Goal: Transaction & Acquisition: Purchase product/service

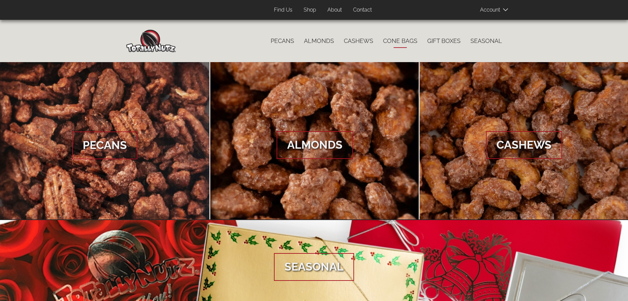
click at [404, 39] on link "Cone Bags" at bounding box center [400, 41] width 44 height 14
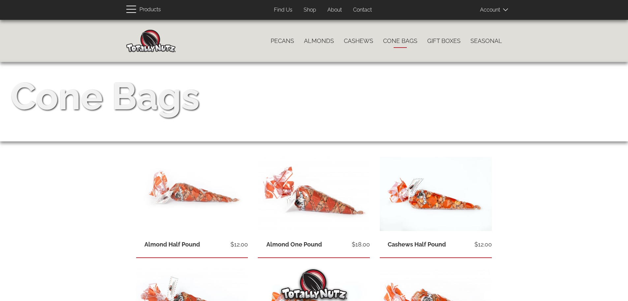
click at [397, 41] on link "Cone Bags" at bounding box center [400, 41] width 44 height 14
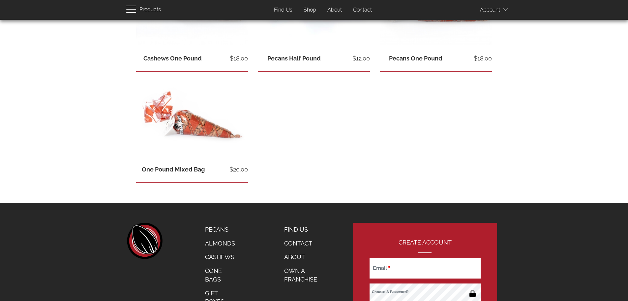
scroll to position [297, 0]
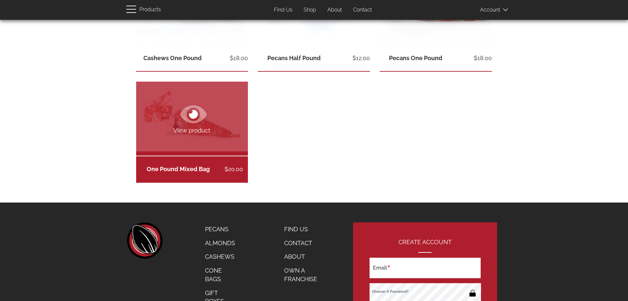
click at [188, 127] on span "View product" at bounding box center [192, 130] width 112 height 9
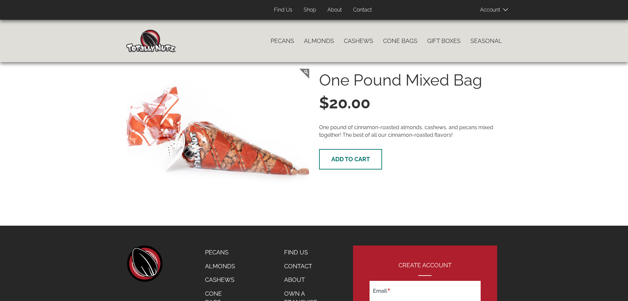
click at [338, 157] on span "Add to cart" at bounding box center [351, 158] width 39 height 7
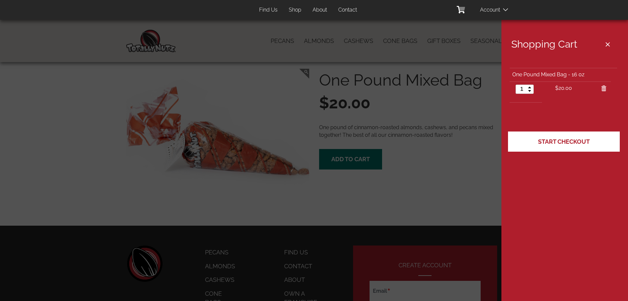
click at [569, 136] on link "Start Checkout" at bounding box center [564, 141] width 112 height 20
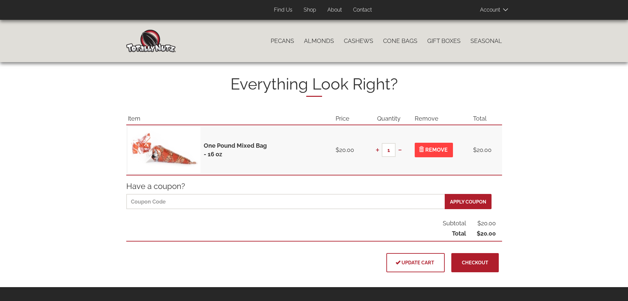
click at [368, 9] on link "Contact" at bounding box center [362, 10] width 29 height 13
click at [376, 150] on button "+" at bounding box center [377, 150] width 9 height 14
type input "2"
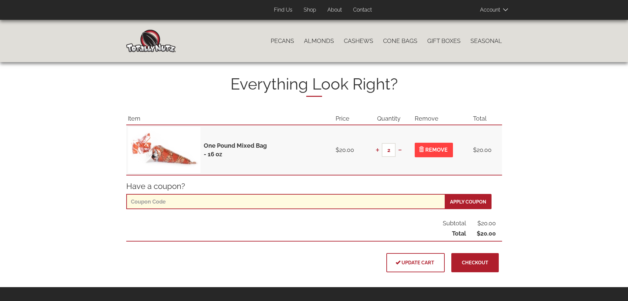
click at [284, 201] on input "text" at bounding box center [286, 201] width 320 height 15
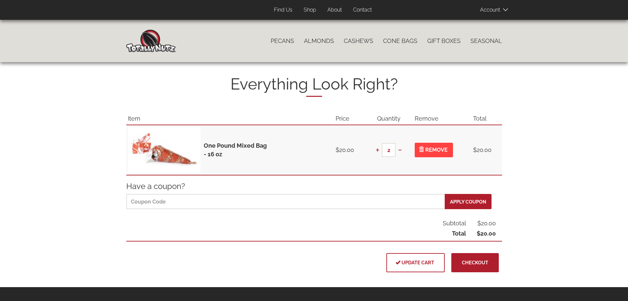
click at [156, 44] on img at bounding box center [150, 41] width 49 height 22
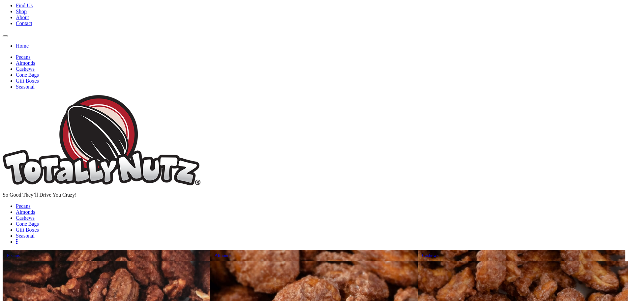
scroll to position [132, 0]
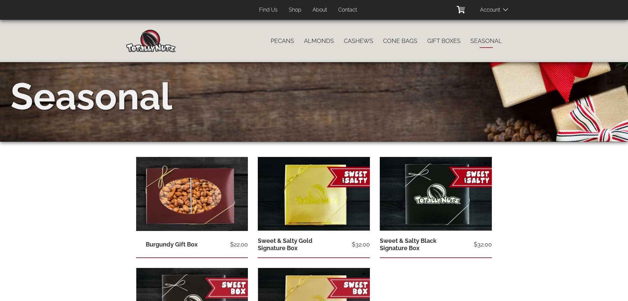
click at [149, 40] on img at bounding box center [150, 41] width 49 height 22
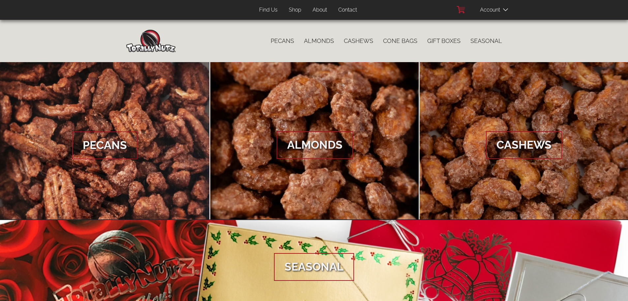
click at [457, 8] on icon at bounding box center [461, 9] width 11 height 7
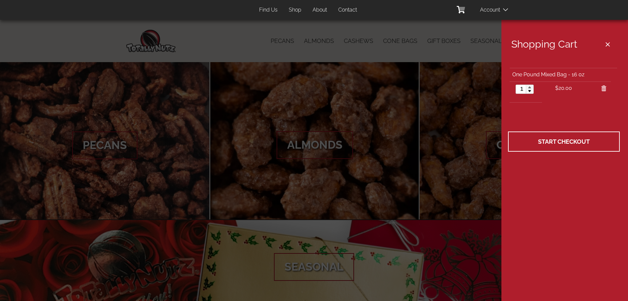
type input "2"
click at [529, 86] on link at bounding box center [530, 87] width 8 height 4
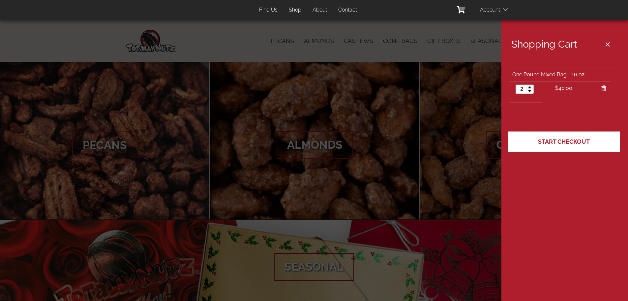
click at [565, 145] on link "Start Checkout" at bounding box center [564, 141] width 112 height 20
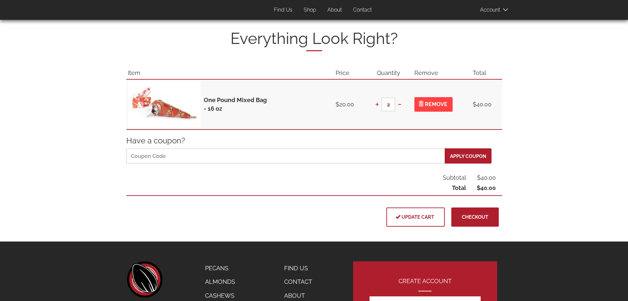
scroll to position [66, 0]
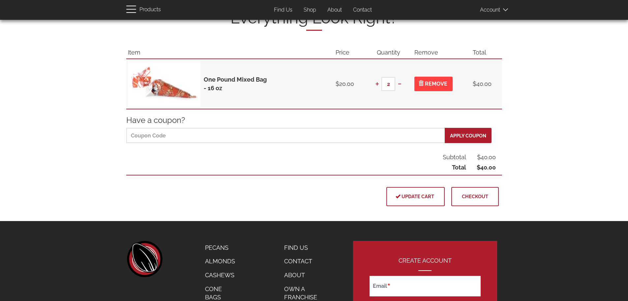
click at [471, 204] on button "Checkout" at bounding box center [476, 196] width 48 height 19
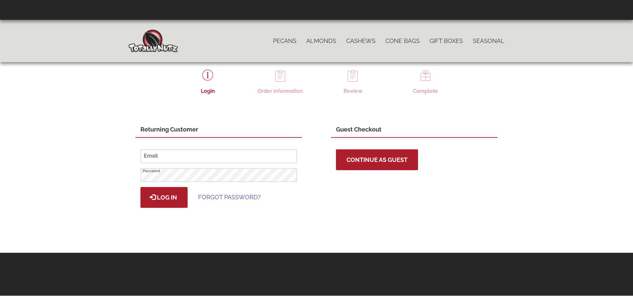
click at [370, 163] on button "Continue as Guest" at bounding box center [377, 159] width 82 height 21
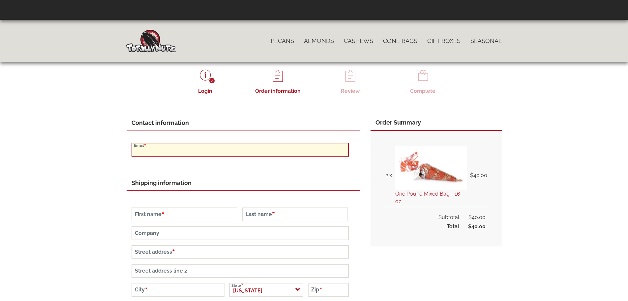
click at [184, 151] on input "Email" at bounding box center [240, 150] width 217 height 14
type input "[EMAIL_ADDRESS][DOMAIN_NAME]"
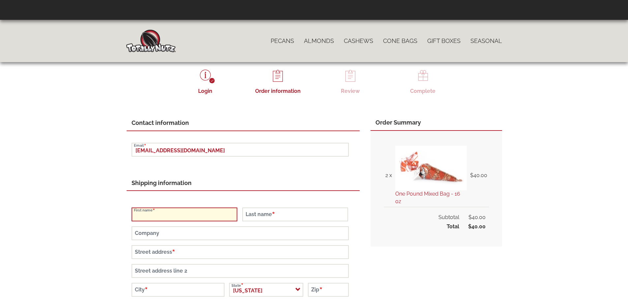
click at [148, 215] on input "First name" at bounding box center [185, 214] width 106 height 14
type input "[PERSON_NAME]"
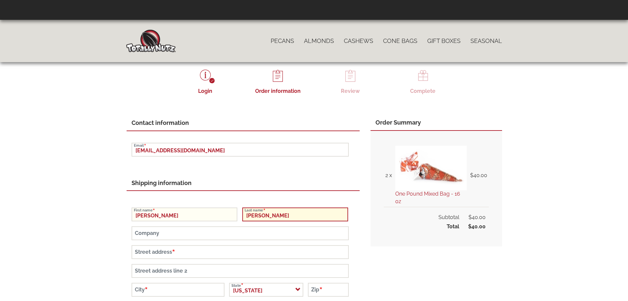
type input "[PERSON_NAME]"
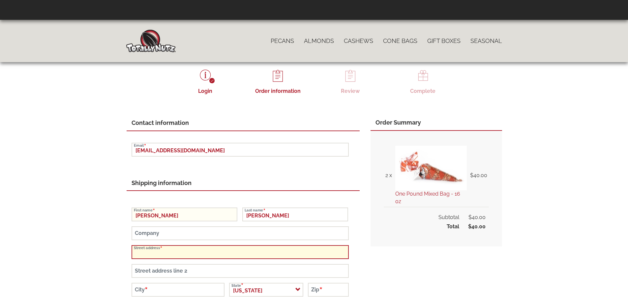
type input "0"
type input "[STREET_ADDRESS]"
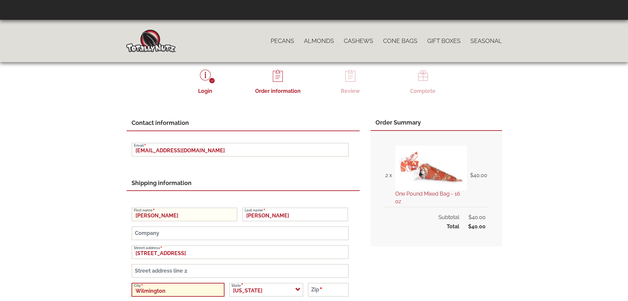
type input "Wilmington"
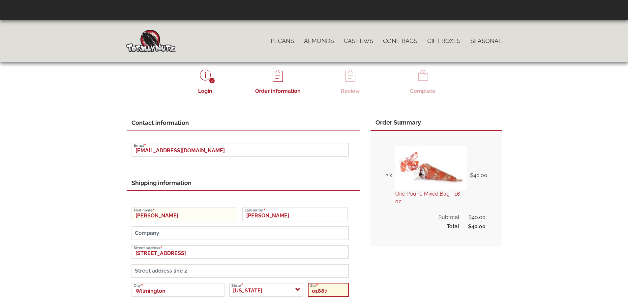
type input "01887"
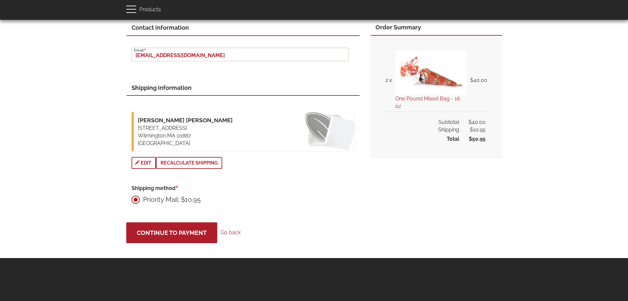
scroll to position [95, 0]
